Goal: Transaction & Acquisition: Purchase product/service

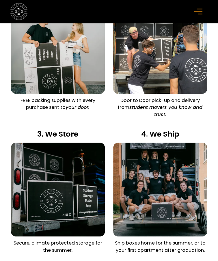
scroll to position [520, 0]
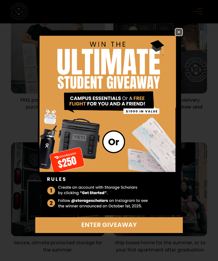
click at [180, 31] on img at bounding box center [178, 32] width 7 height 7
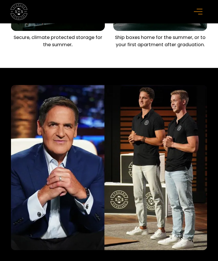
scroll to position [602, 0]
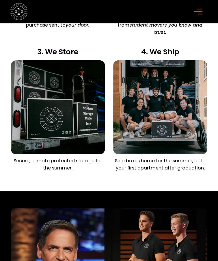
click at [198, 10] on icon "menu" at bounding box center [198, 11] width 9 height 6
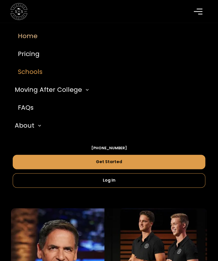
click at [52, 74] on link "Schools" at bounding box center [109, 72] width 193 height 18
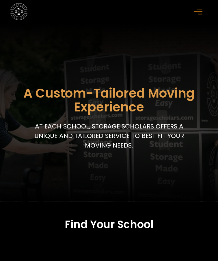
click at [195, 11] on icon "menu" at bounding box center [198, 11] width 9 height 6
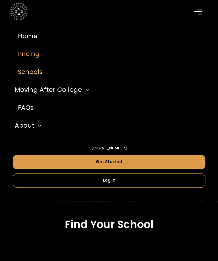
click at [42, 58] on link "Pricing" at bounding box center [109, 54] width 193 height 18
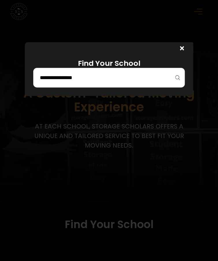
click at [68, 72] on div at bounding box center [109, 78] width 152 height 20
click at [78, 83] on div at bounding box center [109, 78] width 152 height 20
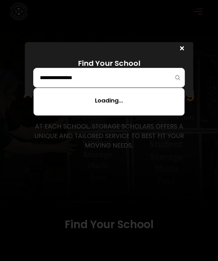
click at [73, 80] on input "search" at bounding box center [108, 78] width 139 height 10
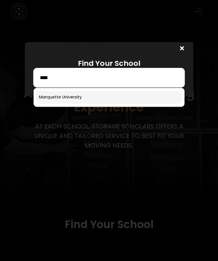
type input "****"
click at [81, 98] on link at bounding box center [109, 97] width 146 height 13
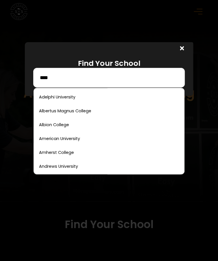
click at [110, 78] on input "****" at bounding box center [108, 78] width 139 height 10
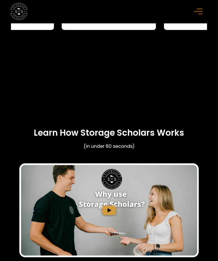
scroll to position [1688, 0]
